Goal: Browse casually

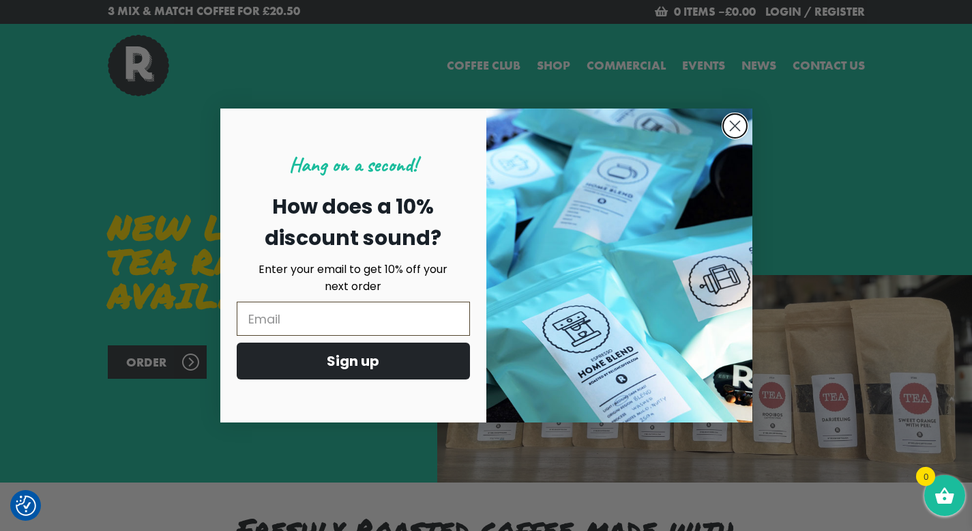
click at [743, 126] on circle "Close dialog" at bounding box center [734, 126] width 23 height 23
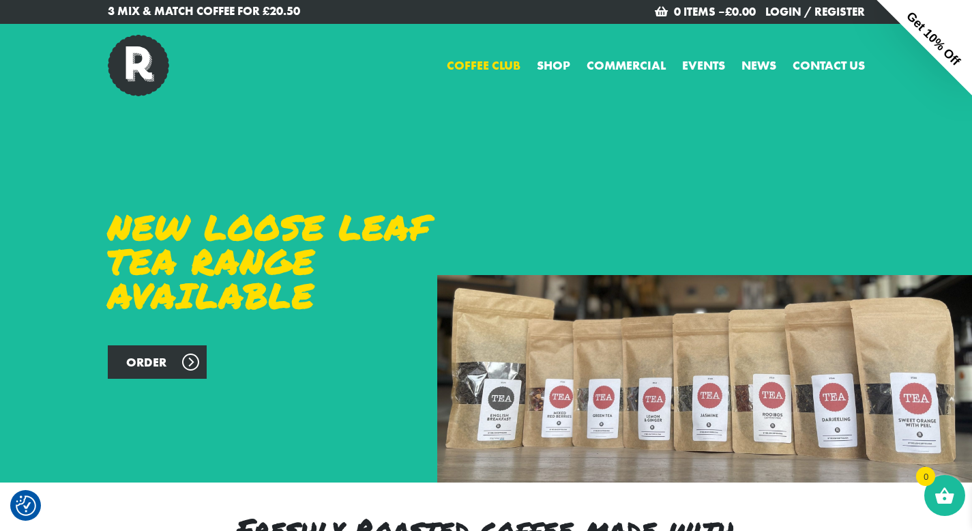
click at [508, 63] on link "Coffee Club" at bounding box center [484, 65] width 74 height 18
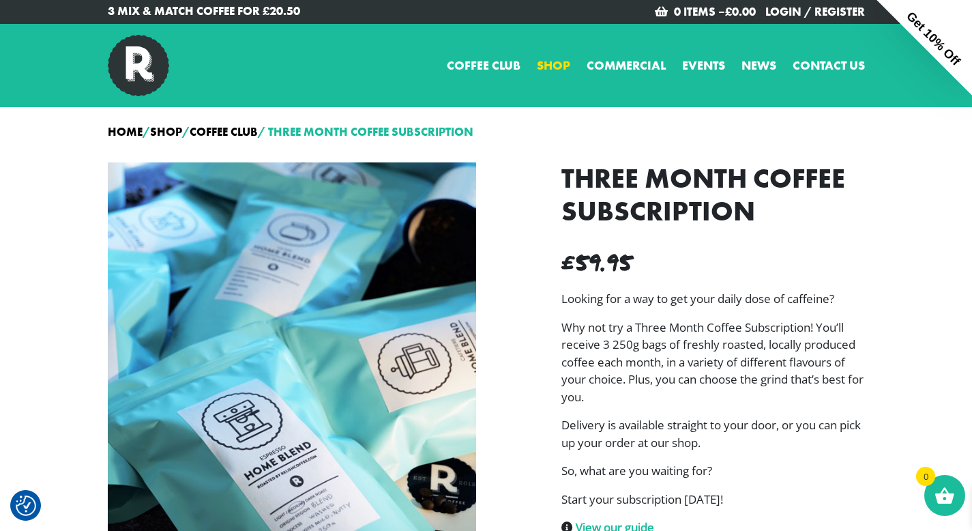
click at [560, 65] on link "Shop" at bounding box center [553, 65] width 33 height 18
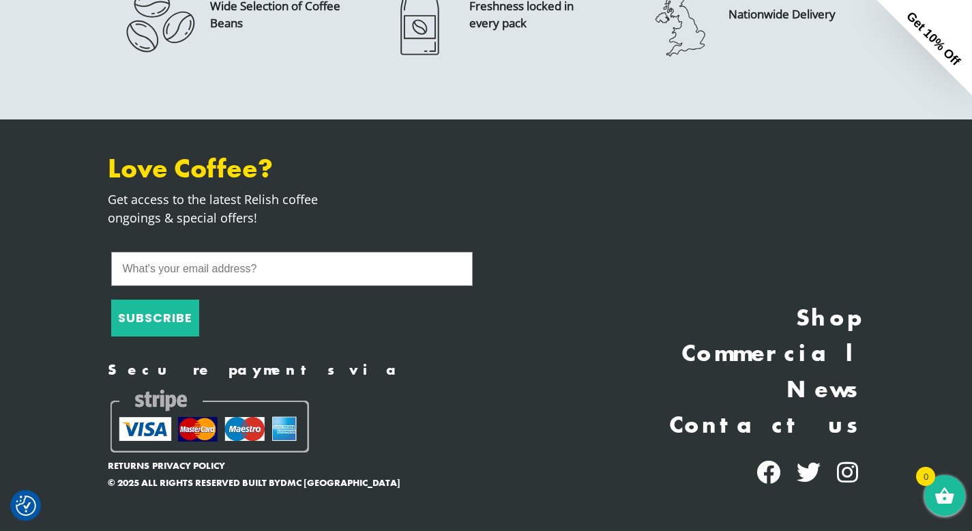
scroll to position [1904, 0]
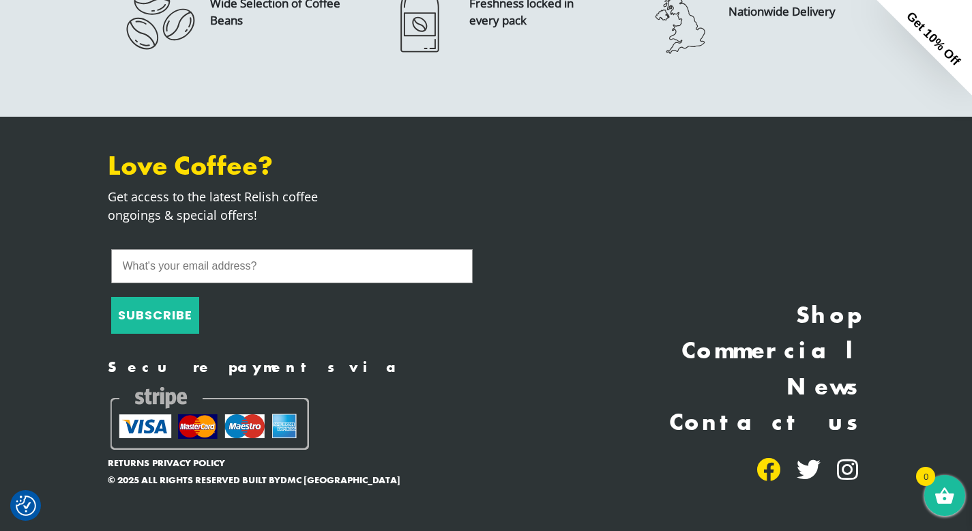
click at [767, 475] on icon at bounding box center [769, 469] width 24 height 24
click at [768, 472] on icon at bounding box center [769, 469] width 24 height 24
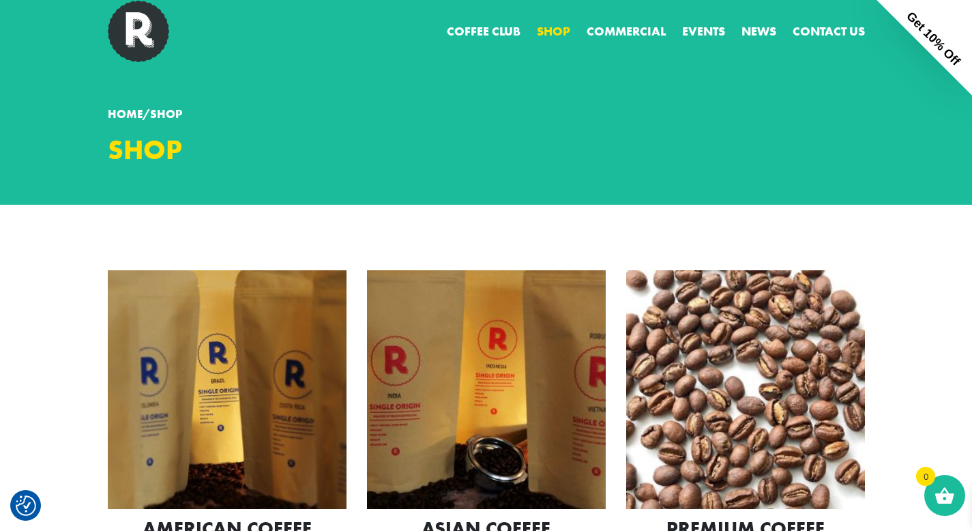
scroll to position [0, 0]
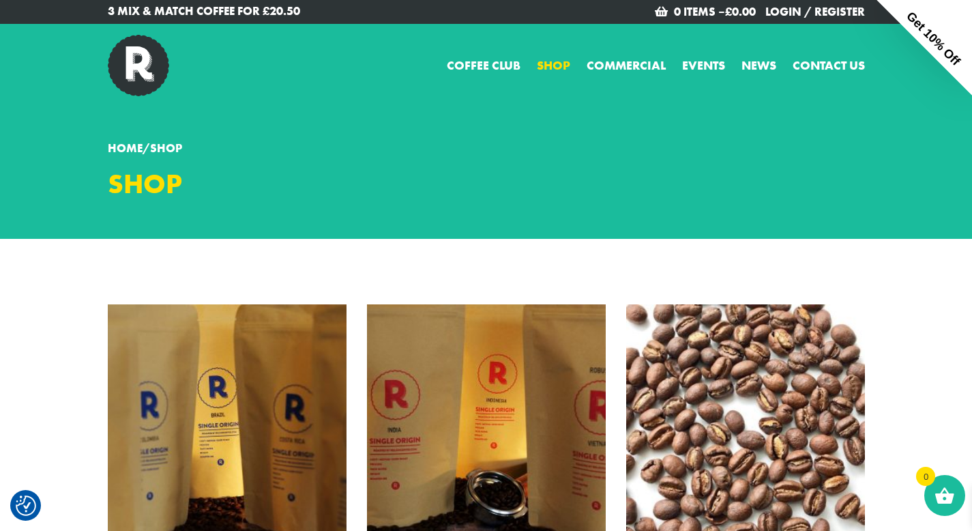
click at [140, 61] on img at bounding box center [138, 65] width 61 height 61
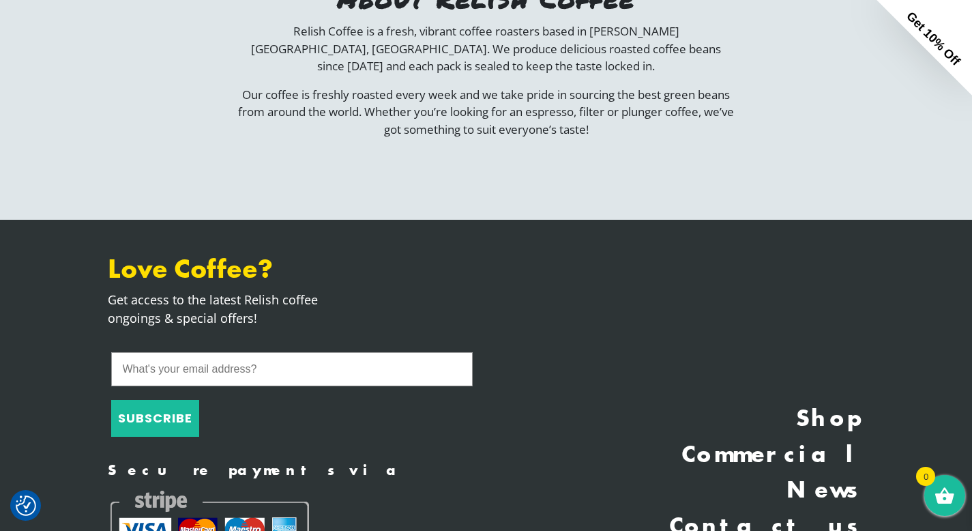
scroll to position [2696, 0]
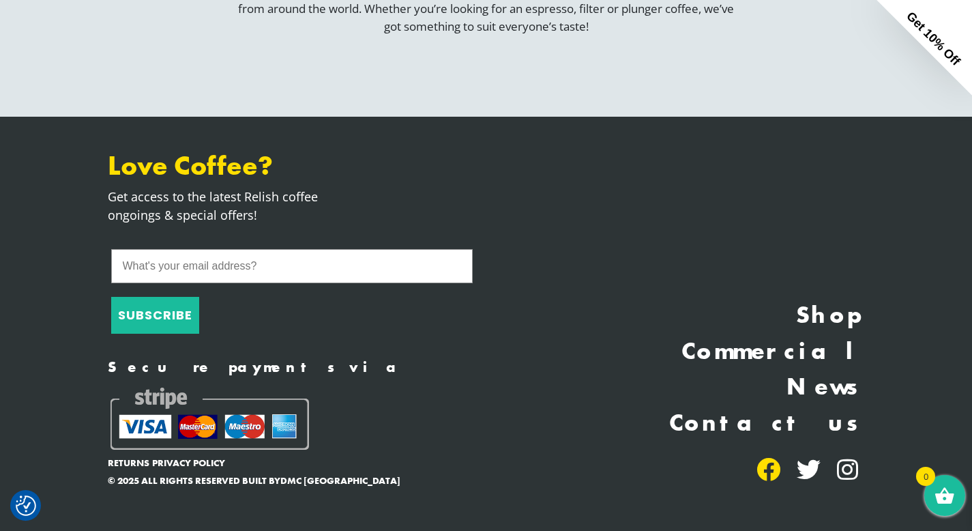
click at [769, 478] on icon at bounding box center [769, 469] width 24 height 24
